Goal: Find specific page/section: Find specific page/section

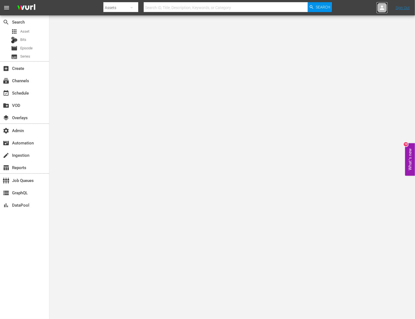
click at [381, 8] on icon at bounding box center [382, 7] width 7 height 7
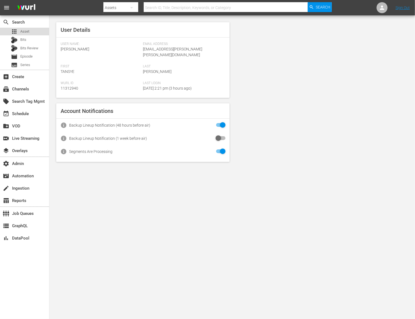
click at [7, 32] on div "apps Asset" at bounding box center [14, 32] width 29 height 8
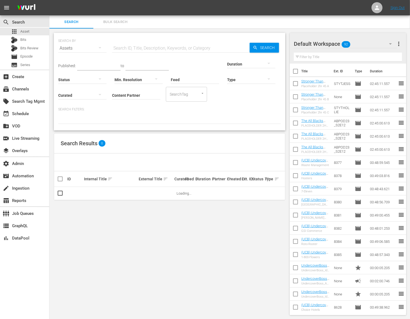
click at [112, 94] on input "Content Partner" at bounding box center [136, 96] width 48 height 20
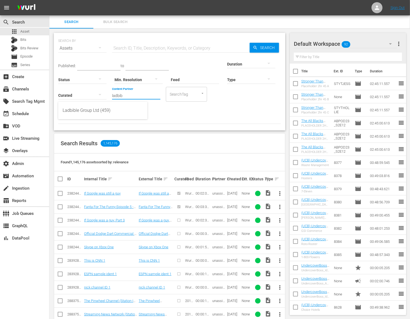
click at [90, 111] on div "Ladbible Group Ltd (459)" at bounding box center [103, 110] width 80 height 13
type input "Ladbible Group Ltd (459)"
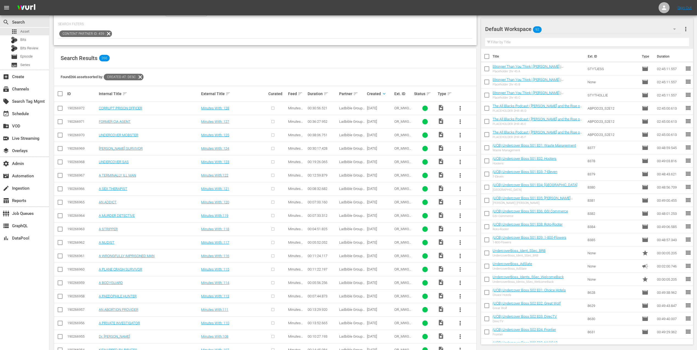
scroll to position [84, 0]
